Goal: Task Accomplishment & Management: Manage account settings

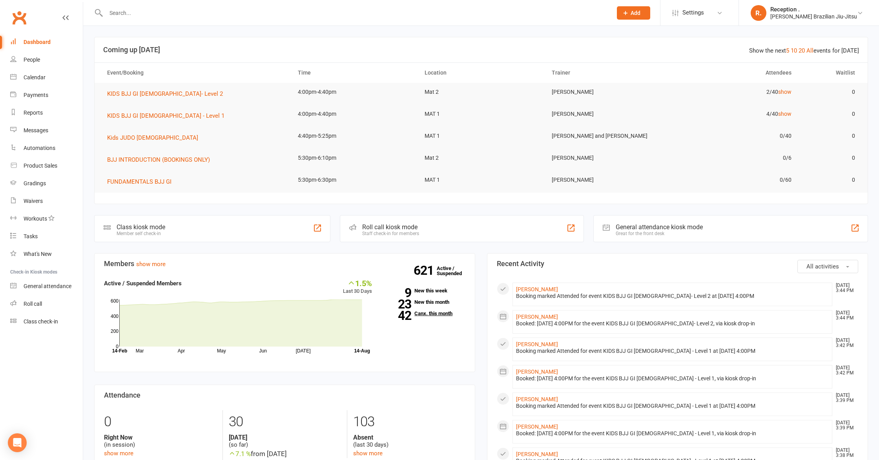
click at [440, 314] on link "42 Canx. this month" at bounding box center [425, 313] width 82 height 5
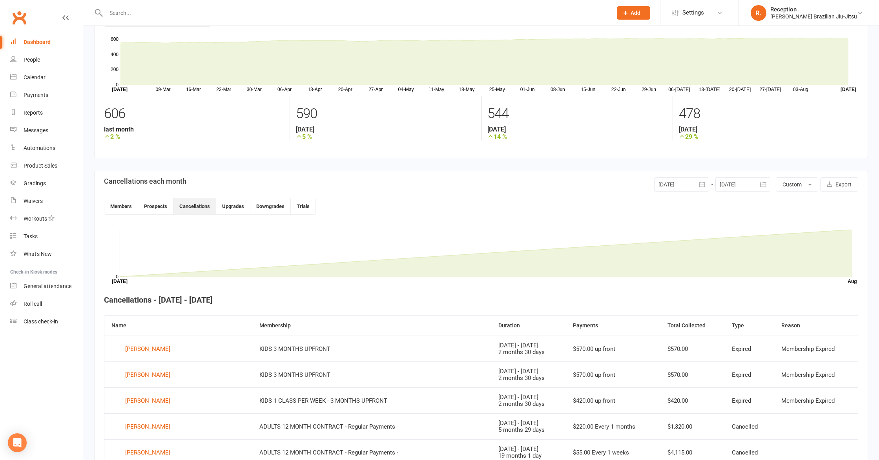
scroll to position [22, 0]
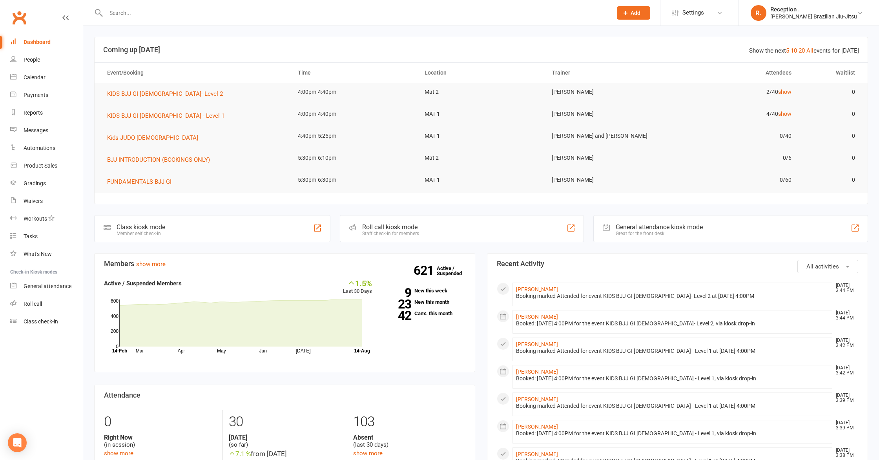
click at [144, 17] on input "text" at bounding box center [355, 12] width 503 height 11
paste input "[EMAIL_ADDRESS][DOMAIN_NAME]"
type input "[EMAIL_ADDRESS][DOMAIN_NAME]"
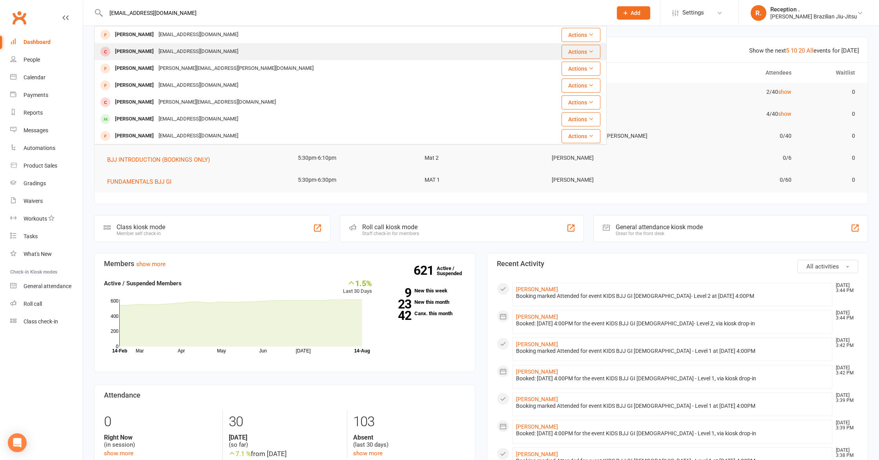
click at [293, 49] on div "[PERSON_NAME] [EMAIL_ADDRESS][DOMAIN_NAME]" at bounding box center [307, 52] width 425 height 16
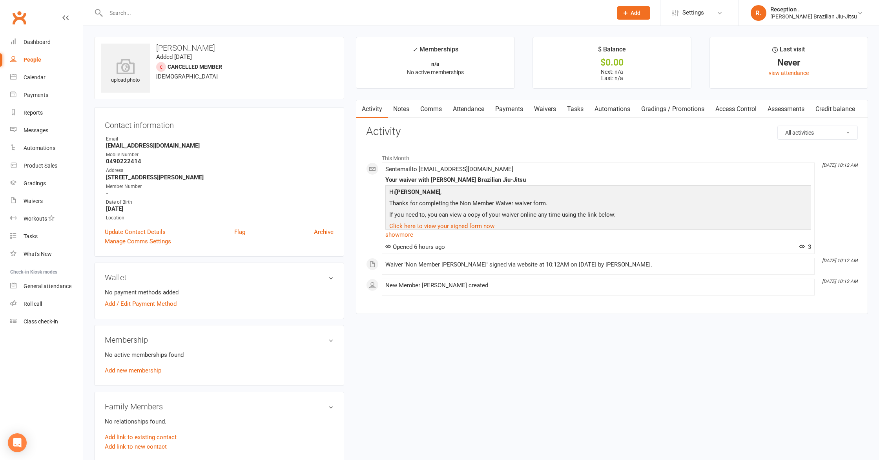
click at [513, 107] on link "Payments" at bounding box center [509, 109] width 39 height 18
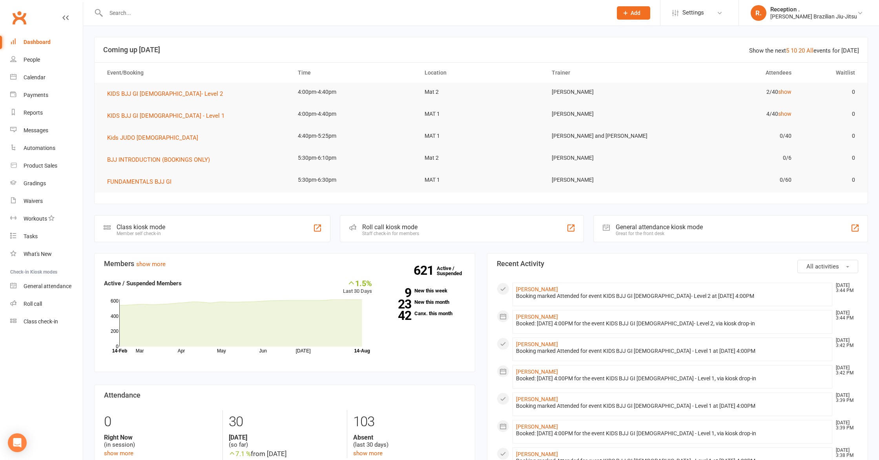
click at [133, 16] on input "text" at bounding box center [355, 12] width 503 height 11
paste input "[EMAIL_ADDRESS][DOMAIN_NAME]"
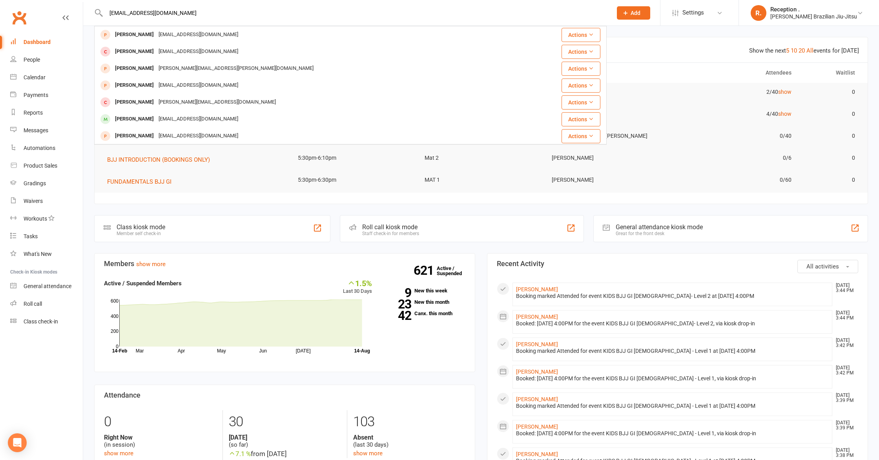
drag, startPoint x: 193, startPoint y: 10, endPoint x: 28, endPoint y: 12, distance: 165.2
click at [28, 2] on header "[EMAIL_ADDRESS][DOMAIN_NAME] [PERSON_NAME] [EMAIL_ADDRESS][DOMAIN_NAME] Actions…" at bounding box center [439, 2] width 879 height 0
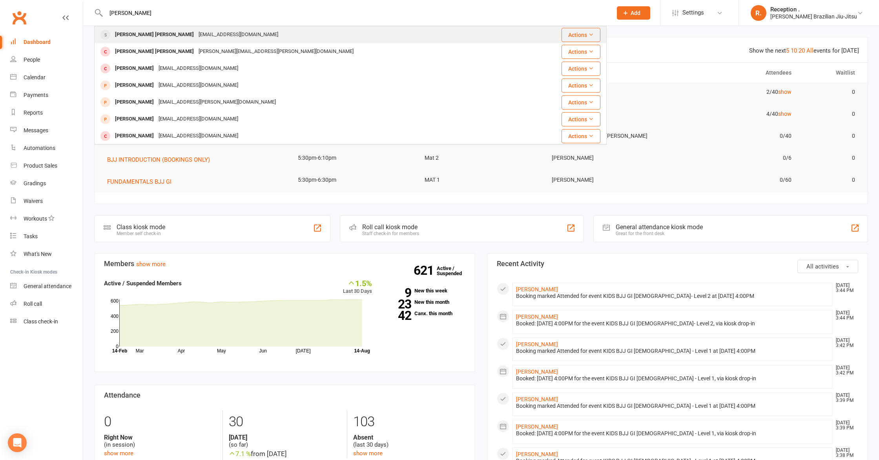
type input "[PERSON_NAME]"
click at [138, 33] on div "[PERSON_NAME] [PERSON_NAME]" at bounding box center [155, 34] width 84 height 11
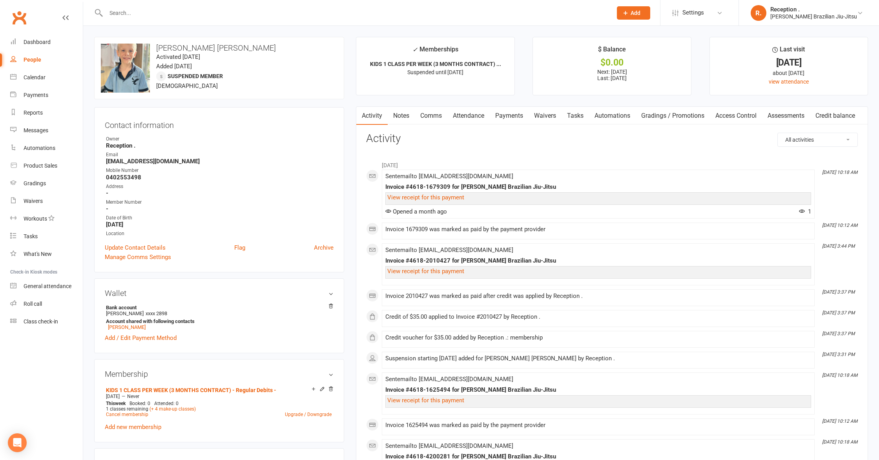
click at [504, 120] on link "Payments" at bounding box center [509, 116] width 39 height 18
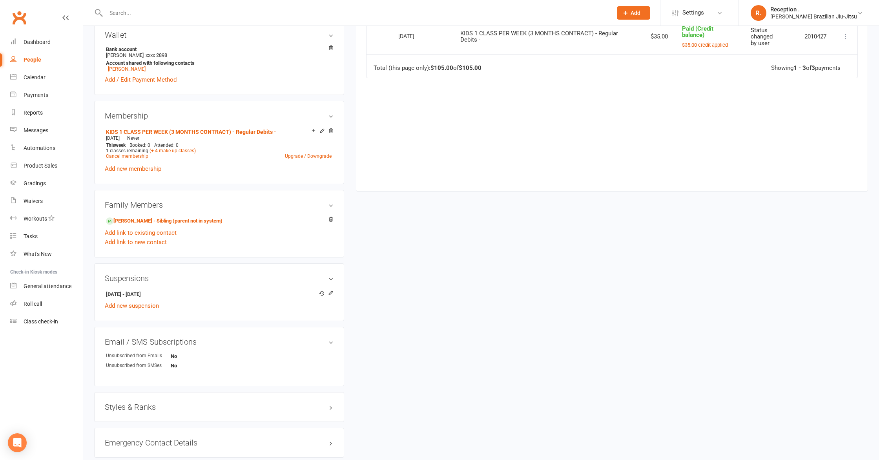
scroll to position [260, 0]
click at [332, 289] on icon at bounding box center [330, 290] width 5 height 5
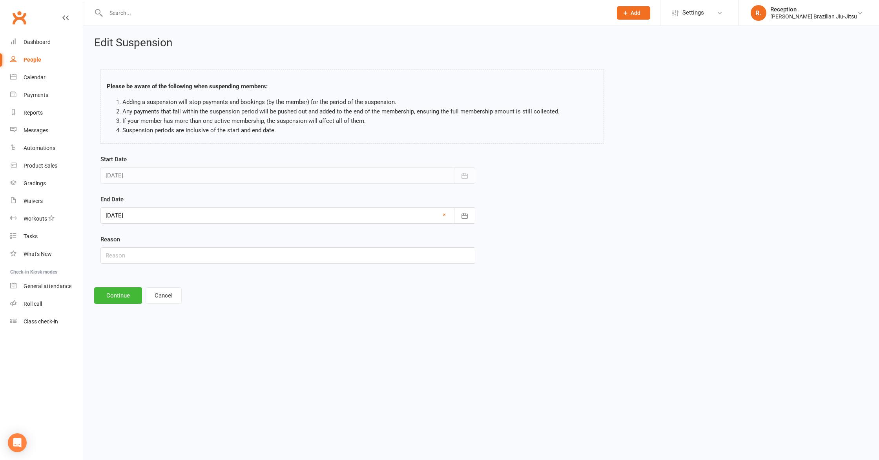
drag, startPoint x: 201, startPoint y: 224, endPoint x: 200, endPoint y: 218, distance: 6.3
click at [201, 222] on form "Start Date [DATE] [DATE] Sun Mon Tue Wed Thu Fri Sat 27 29 30 01 02 03 04 05 28…" at bounding box center [287, 209] width 375 height 109
click at [200, 218] on div at bounding box center [287, 215] width 375 height 16
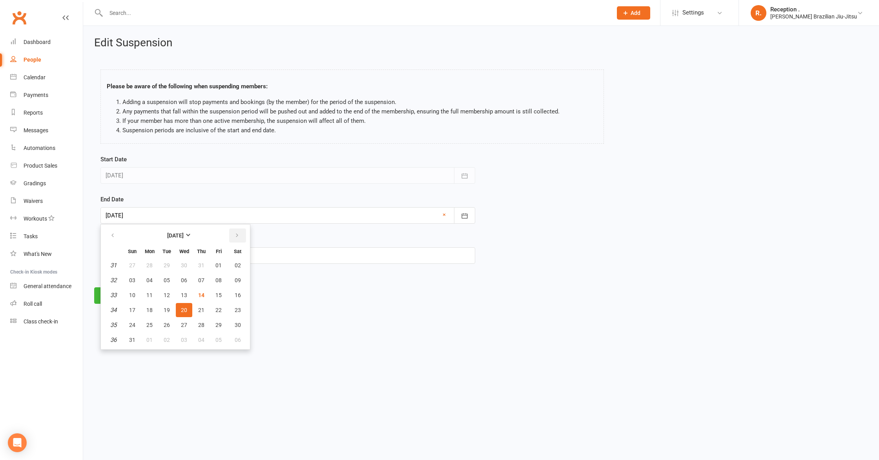
click at [242, 235] on button "button" at bounding box center [237, 235] width 17 height 14
click at [239, 296] on span "20" at bounding box center [238, 295] width 6 height 6
type input "[DATE]"
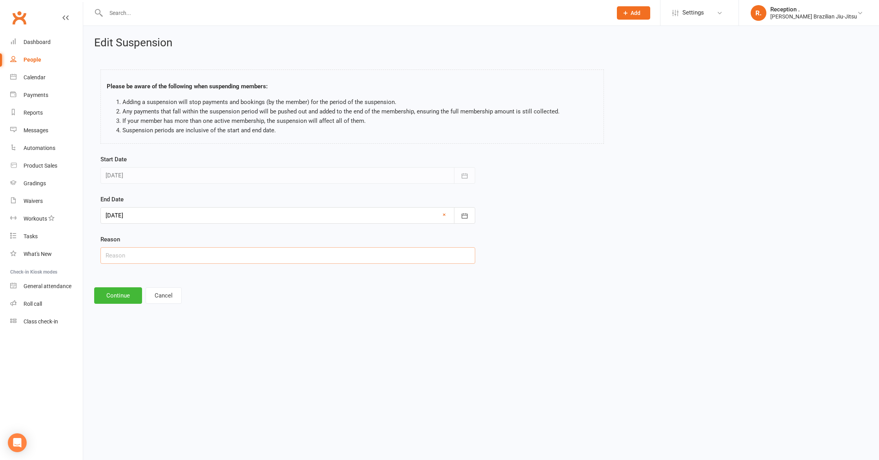
click at [146, 250] on input "text" at bounding box center [287, 255] width 375 height 16
type input "Injury"
click at [107, 289] on button "Continue" at bounding box center [118, 295] width 48 height 16
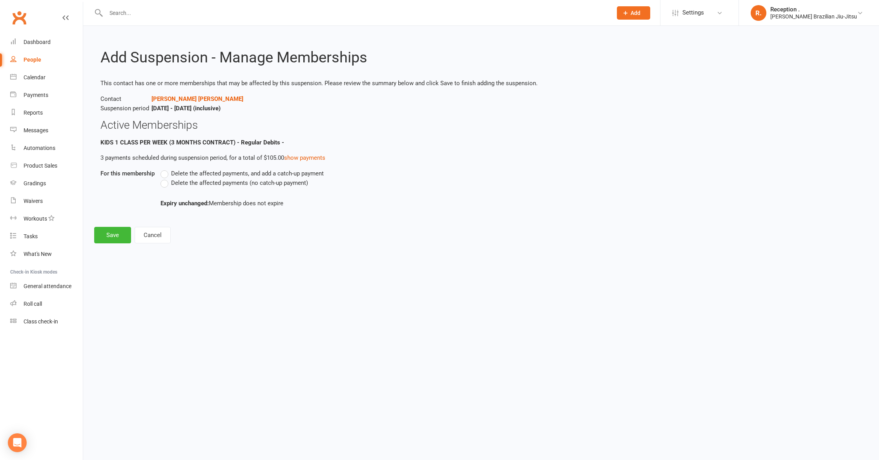
click at [303, 181] on span "Delete the affected payments (no catch-up payment)" at bounding box center [239, 182] width 137 height 8
click at [166, 178] on input "Delete the affected payments (no catch-up payment)" at bounding box center [163, 178] width 5 height 0
click at [110, 233] on button "Save" at bounding box center [112, 235] width 37 height 16
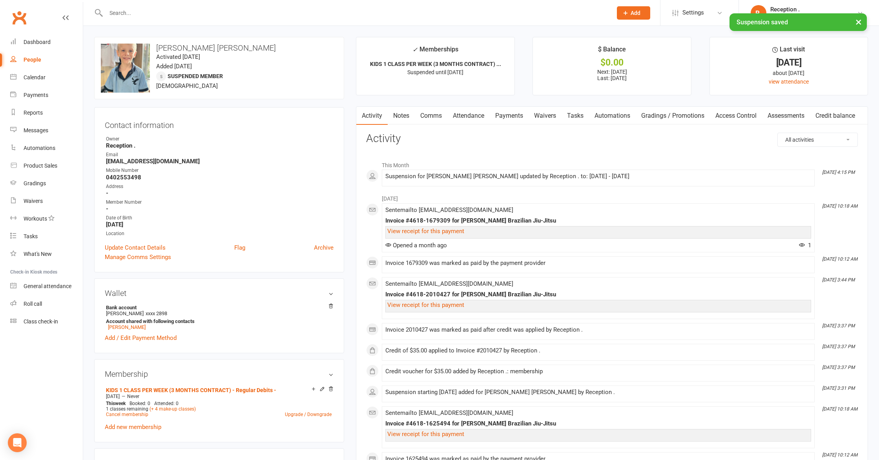
click at [514, 117] on link "Payments" at bounding box center [509, 116] width 39 height 18
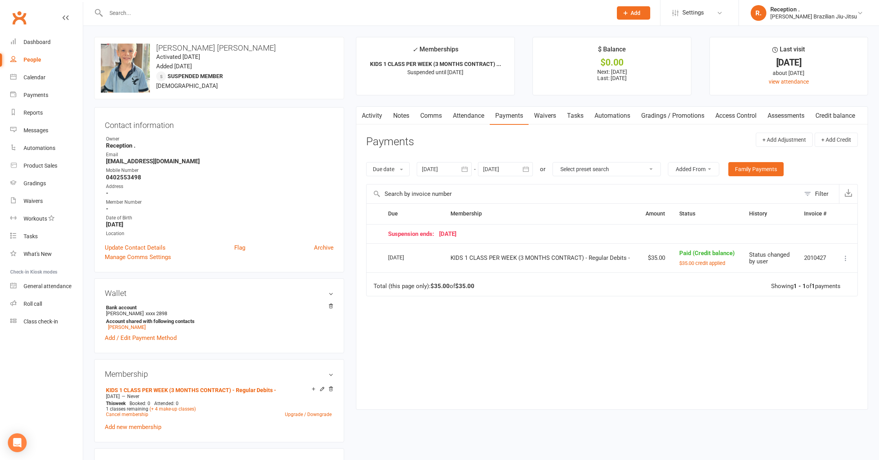
click at [513, 172] on div at bounding box center [505, 169] width 55 height 14
drag, startPoint x: 620, startPoint y: 184, endPoint x: 615, endPoint y: 186, distance: 5.7
click at [617, 185] on button "button" at bounding box center [615, 188] width 17 height 14
click at [615, 186] on icon "button" at bounding box center [614, 188] width 5 height 6
click at [616, 186] on icon "button" at bounding box center [614, 188] width 5 height 6
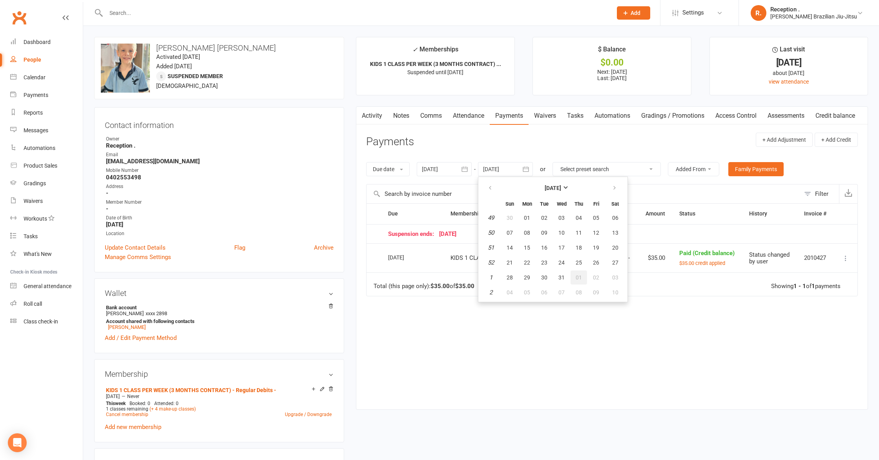
click at [577, 281] on button "01" at bounding box center [579, 277] width 16 height 14
type input "[DATE]"
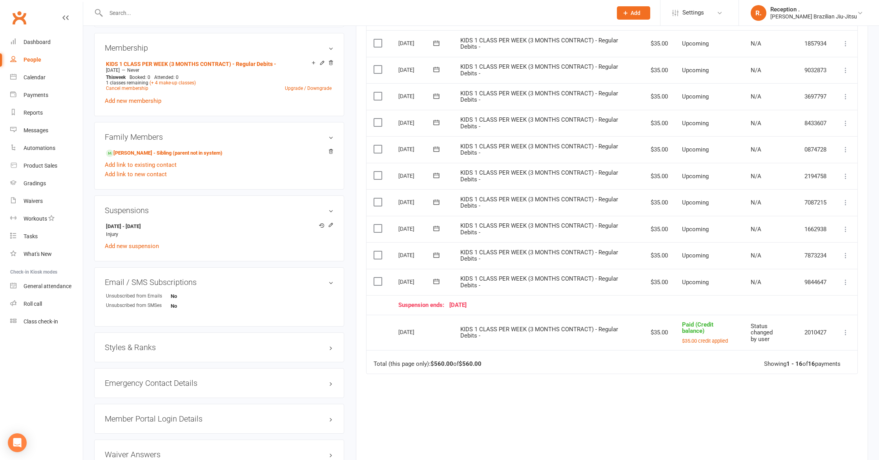
scroll to position [347, 0]
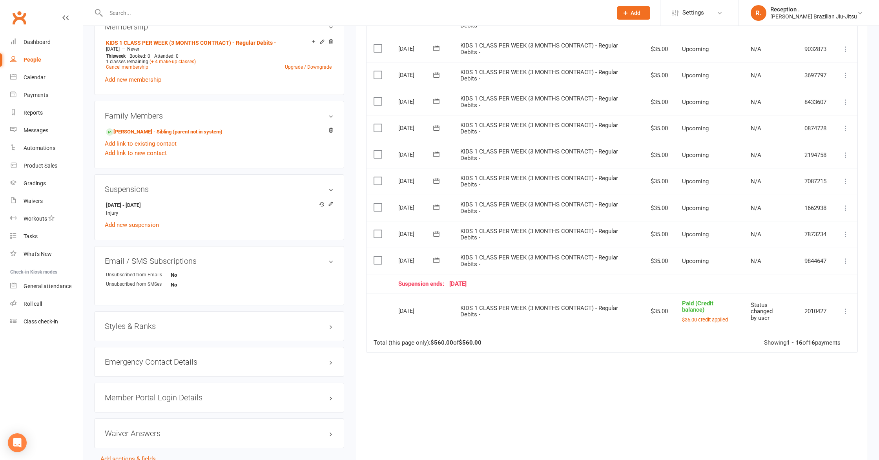
click at [846, 307] on icon at bounding box center [846, 311] width 8 height 8
click at [835, 326] on link "Change to upcoming" at bounding box center [811, 327] width 78 height 16
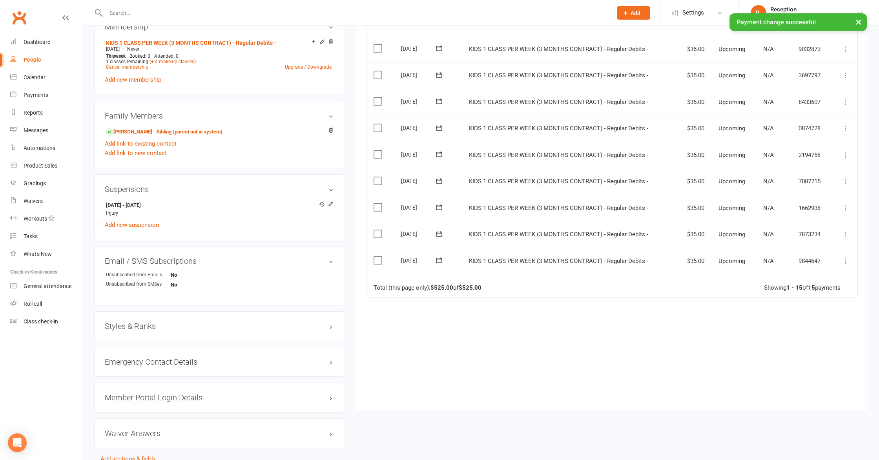
click at [845, 257] on icon at bounding box center [846, 261] width 8 height 8
click at [818, 347] on link "Apply credit" at bounding box center [803, 355] width 93 height 16
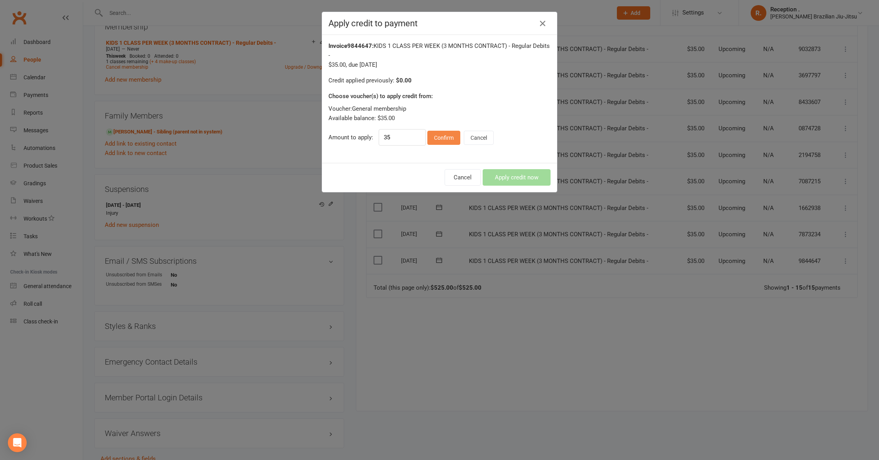
click at [443, 141] on button "Confirm" at bounding box center [443, 138] width 33 height 14
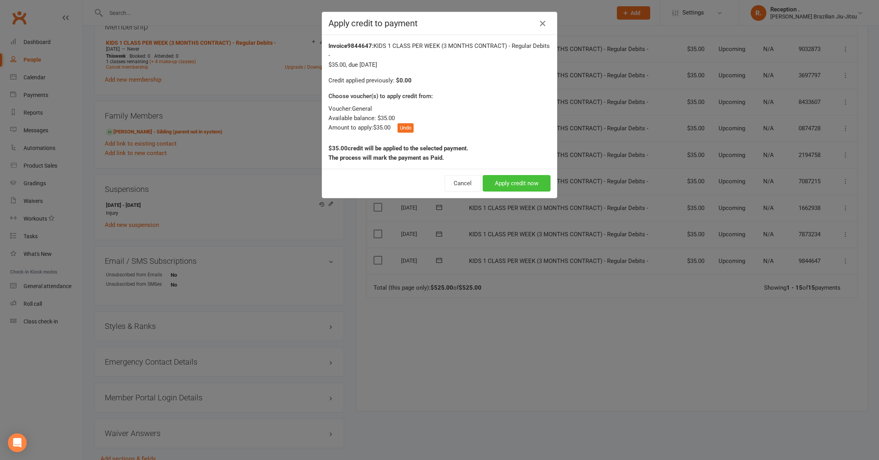
click at [520, 190] on button "Apply credit now" at bounding box center [517, 183] width 68 height 16
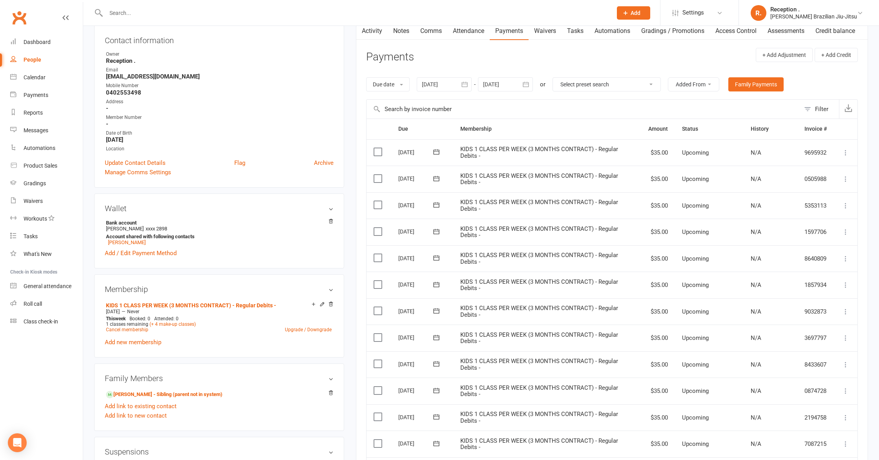
scroll to position [0, 0]
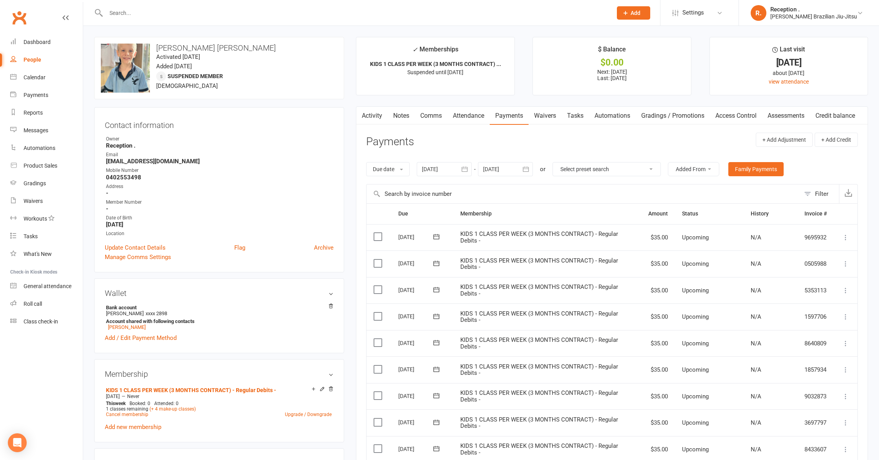
click at [174, 16] on input "text" at bounding box center [355, 12] width 503 height 11
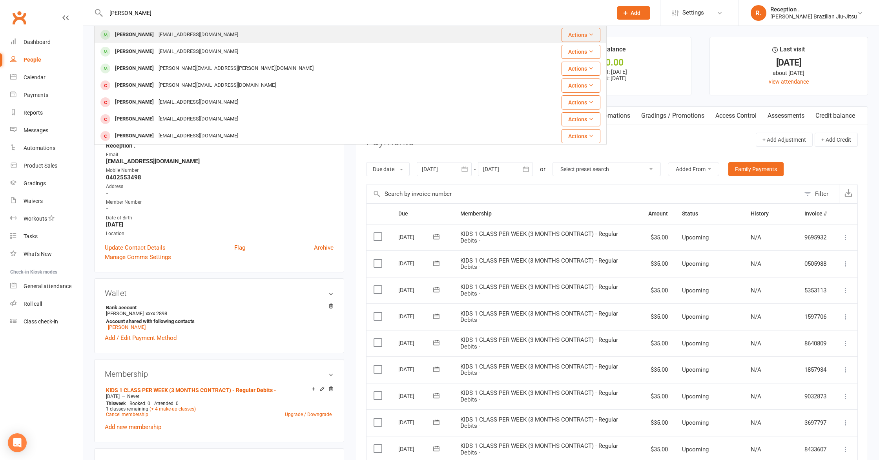
type input "[PERSON_NAME]"
click at [194, 40] on div "[PERSON_NAME] [EMAIL_ADDRESS][DOMAIN_NAME]" at bounding box center [307, 35] width 425 height 16
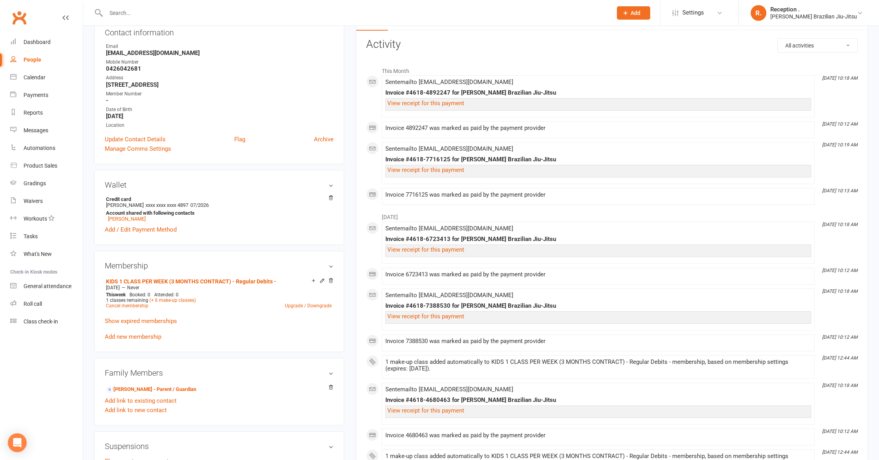
scroll to position [95, 0]
click at [122, 304] on link "Cancel membership" at bounding box center [127, 305] width 42 height 5
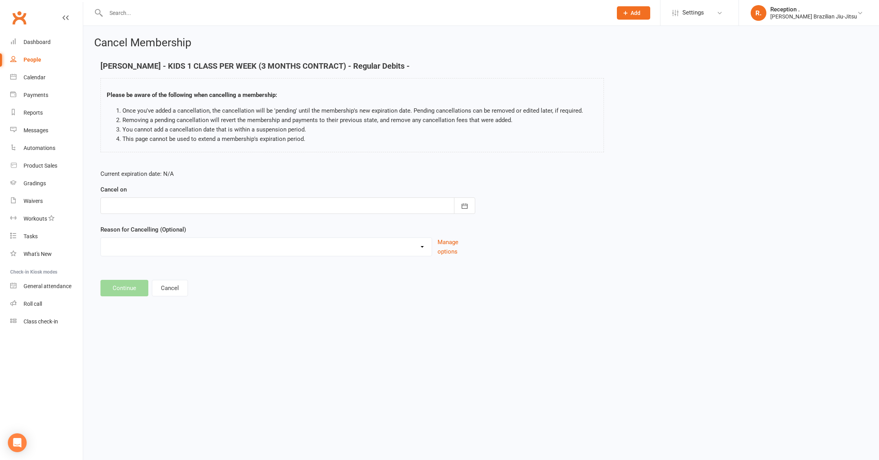
click at [163, 204] on div at bounding box center [287, 205] width 375 height 16
drag, startPoint x: 240, startPoint y: 226, endPoint x: 231, endPoint y: 234, distance: 12.5
click at [240, 226] on button "button" at bounding box center [237, 226] width 17 height 14
drag, startPoint x: 133, startPoint y: 281, endPoint x: 142, endPoint y: 272, distance: 12.8
click at [133, 281] on button "14" at bounding box center [132, 285] width 16 height 14
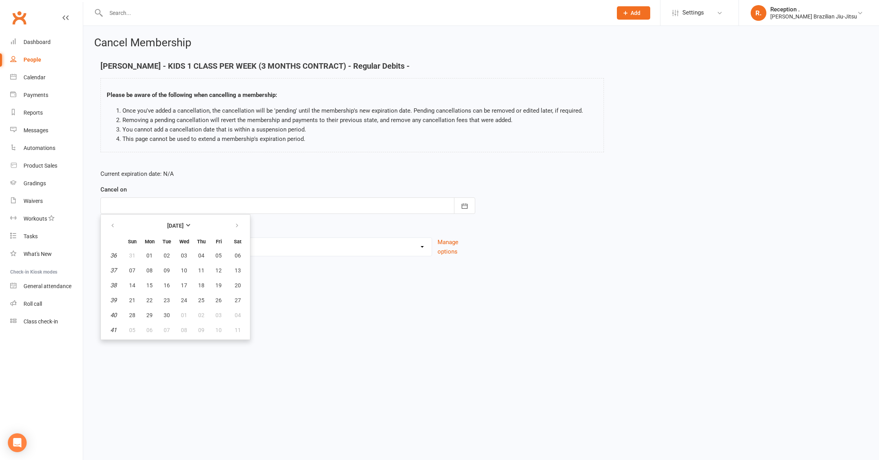
type input "[DATE]"
click at [123, 288] on button "Continue" at bounding box center [124, 288] width 48 height 16
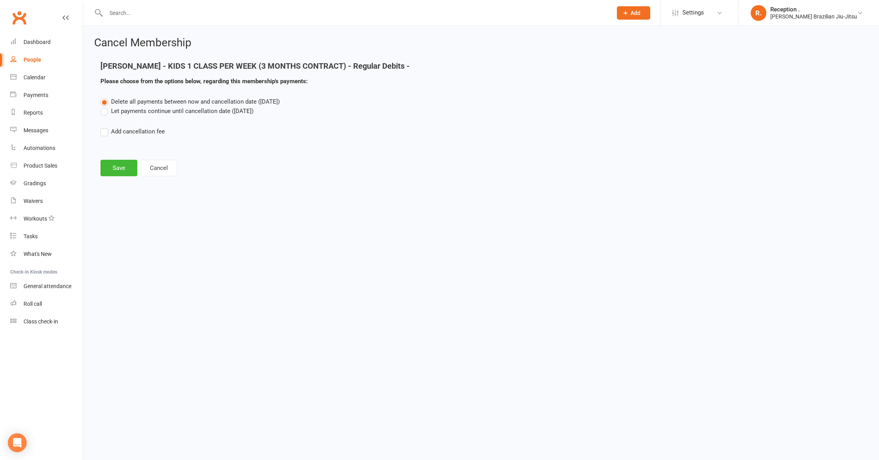
click at [187, 111] on label "Let payments continue until cancellation date ([DATE])" at bounding box center [176, 110] width 153 height 9
click at [106, 106] on input "Let payments continue until cancellation date ([DATE])" at bounding box center [102, 106] width 5 height 0
click at [108, 167] on button "Save" at bounding box center [118, 168] width 37 height 16
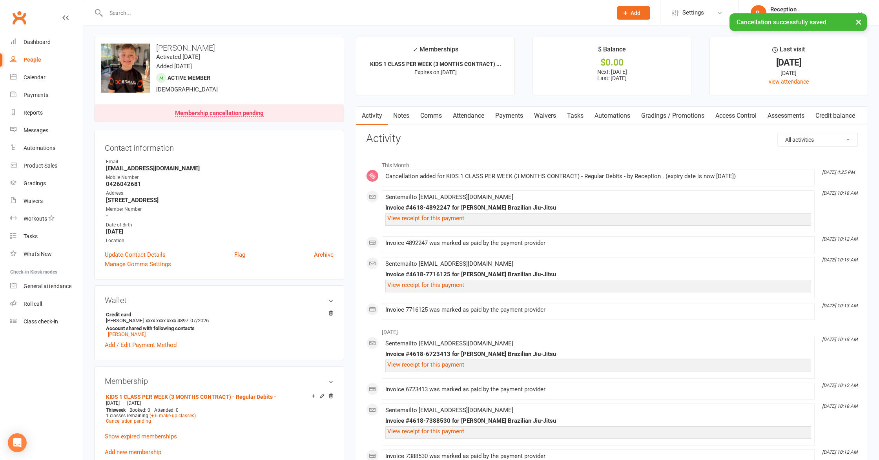
click at [524, 117] on link "Payments" at bounding box center [509, 116] width 39 height 18
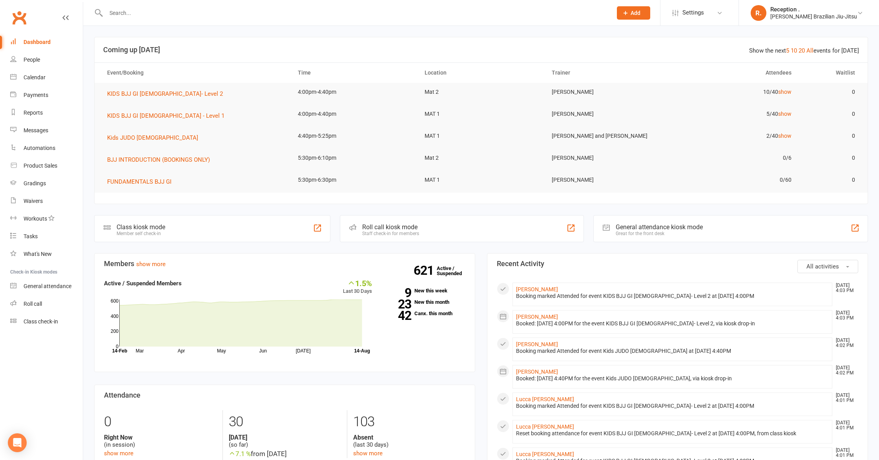
click at [219, 15] on input "text" at bounding box center [355, 12] width 503 height 11
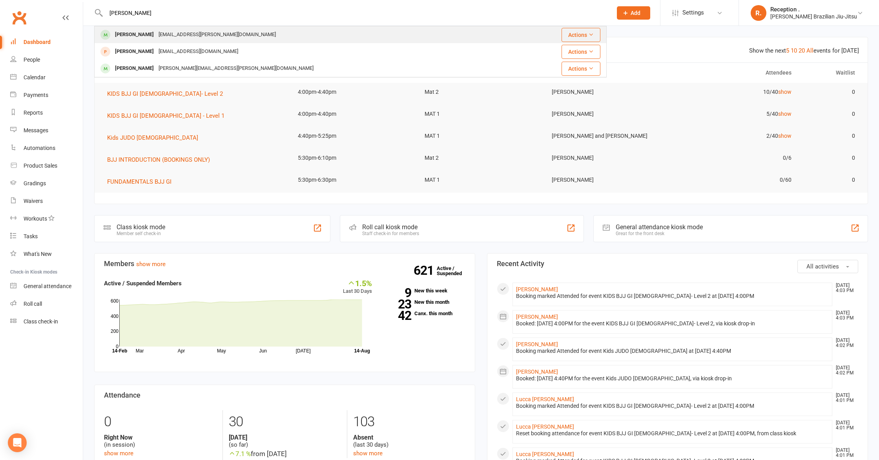
type input "toby"
click at [237, 29] on div "Toby Wilkinson Hello@geoff-wilkinson.com" at bounding box center [307, 35] width 425 height 16
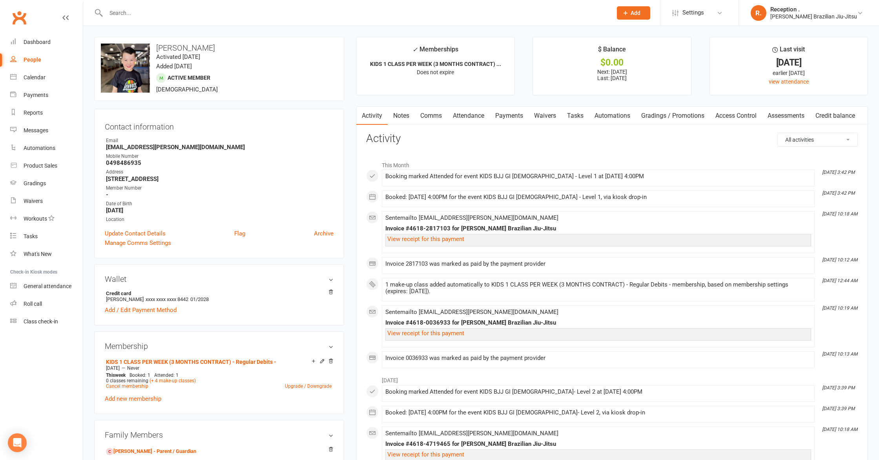
click at [224, 40] on div "upload photo change photo Toby Wilkinson Activated 27 February, 2025 Added 20 J…" at bounding box center [219, 69] width 250 height 64
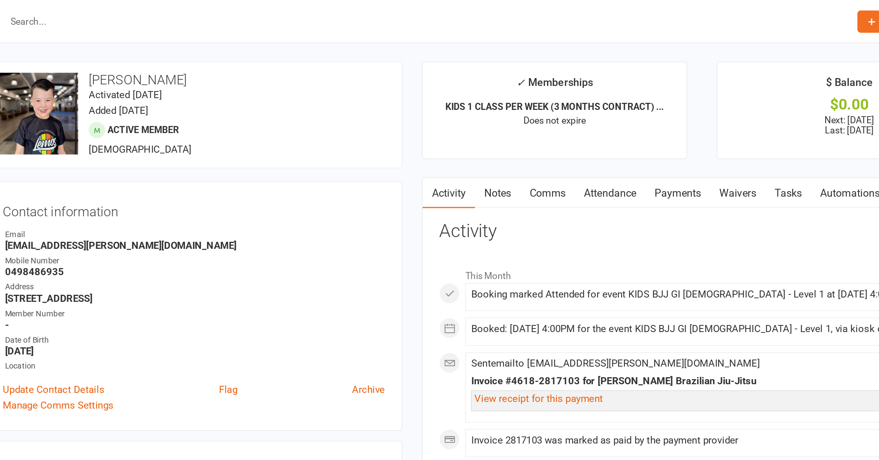
click at [285, 81] on div "upload photo change photo Toby Wilkinson Activated 27 February, 2025 Added 20 J…" at bounding box center [219, 69] width 250 height 64
